Goal: Task Accomplishment & Management: Use online tool/utility

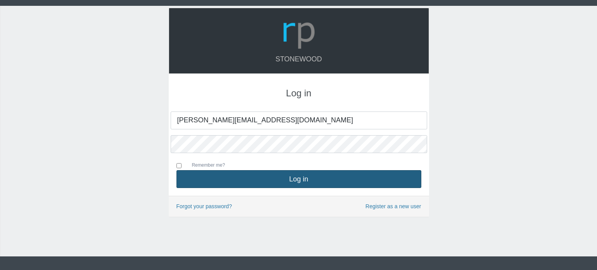
click at [299, 178] on button "Log in" at bounding box center [298, 179] width 245 height 18
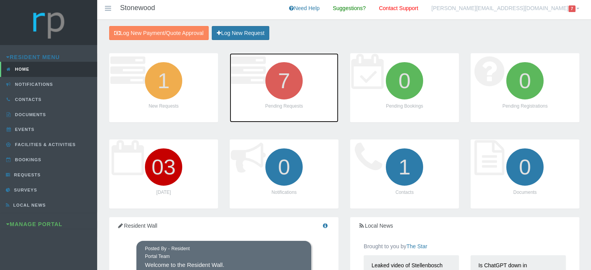
click at [283, 87] on icon "7" at bounding box center [284, 81] width 44 height 44
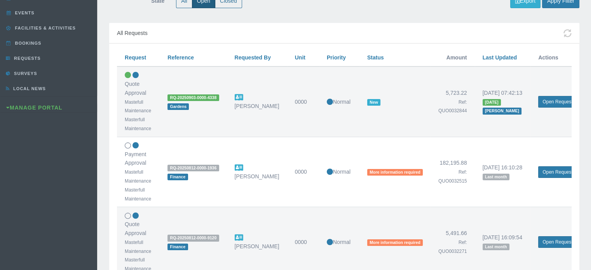
scroll to position [155, 0]
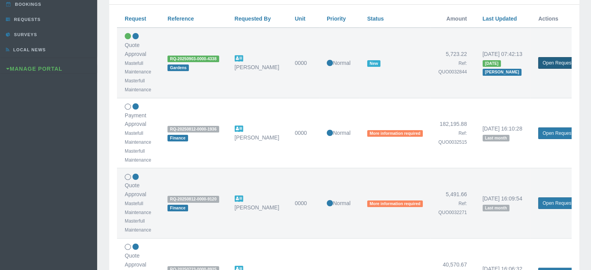
click at [544, 63] on link "Open Request" at bounding box center [557, 63] width 38 height 12
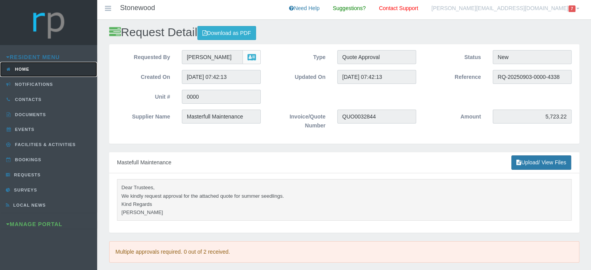
click at [23, 70] on span "Home" at bounding box center [21, 69] width 16 height 5
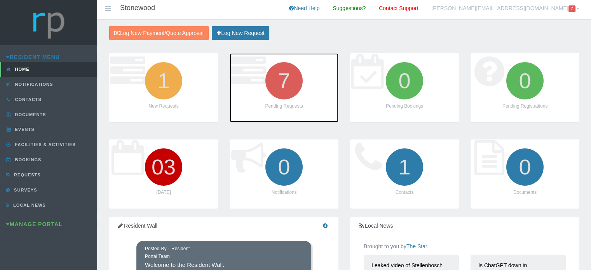
click at [269, 80] on icon "7" at bounding box center [284, 81] width 44 height 44
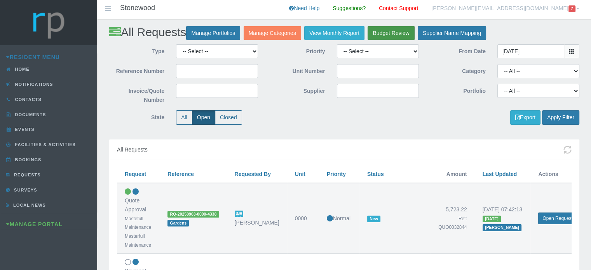
click at [397, 37] on link "Budget Review" at bounding box center [391, 33] width 47 height 14
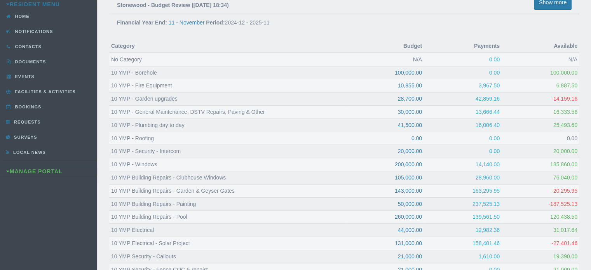
scroll to position [92, 0]
